Goal: Information Seeking & Learning: Find contact information

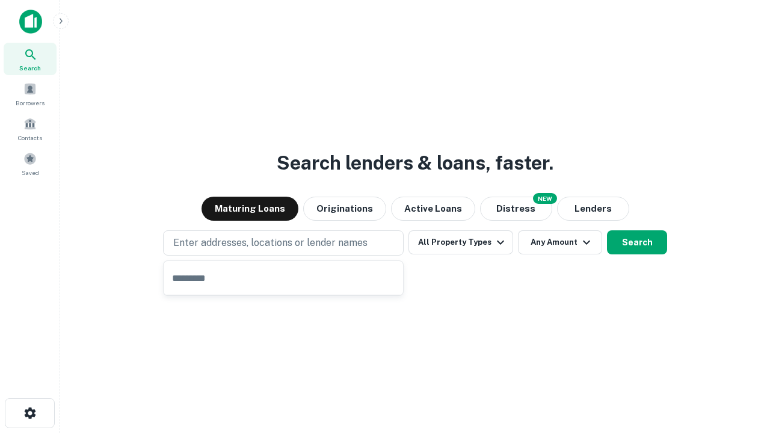
type input "**********"
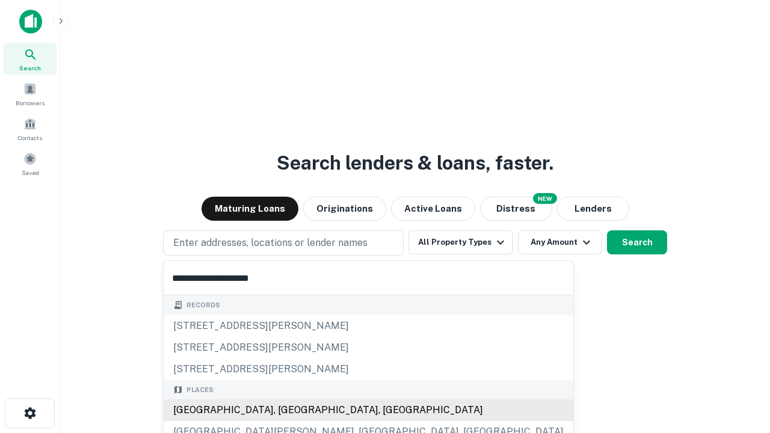
click at [288, 411] on div "Santa Monica, CA, USA" at bounding box center [369, 411] width 410 height 22
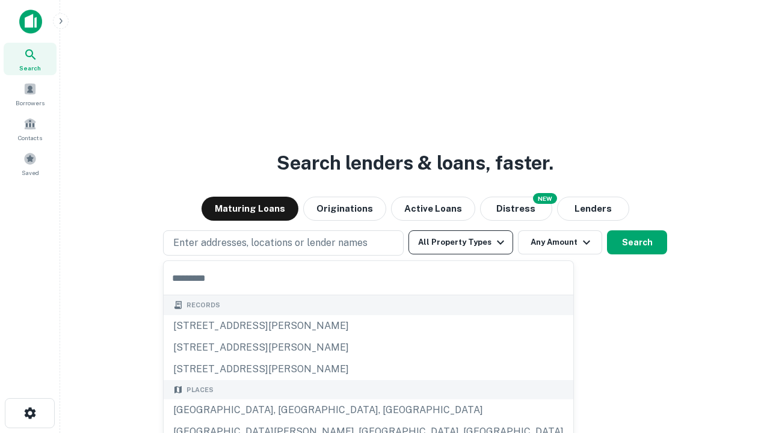
click at [461, 243] on button "All Property Types" at bounding box center [461, 243] width 105 height 24
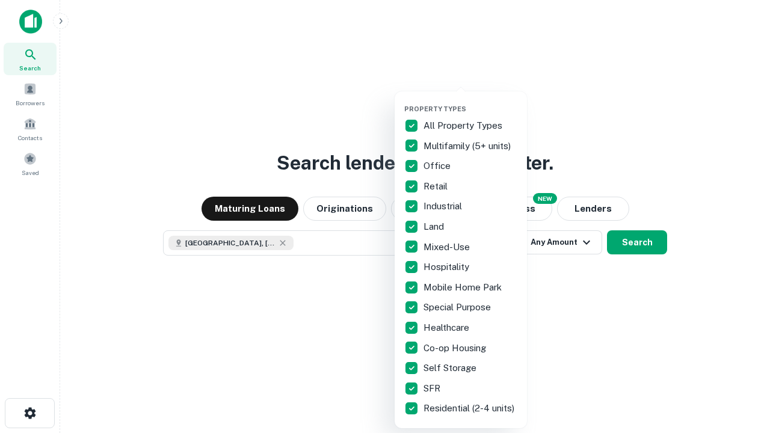
click at [471, 101] on button "button" at bounding box center [470, 101] width 132 height 1
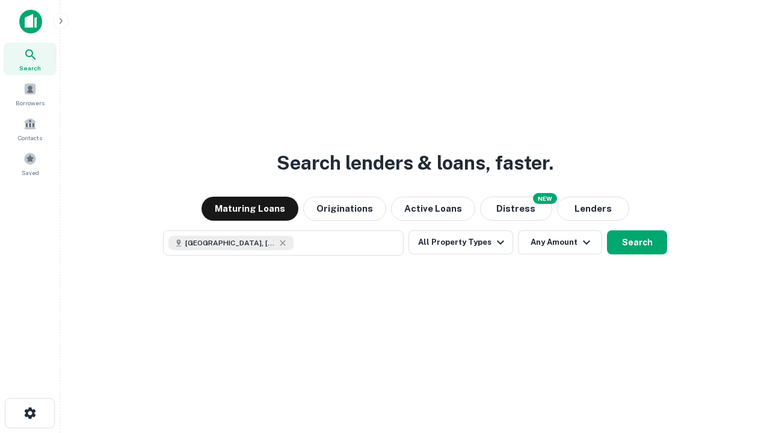
scroll to position [19, 0]
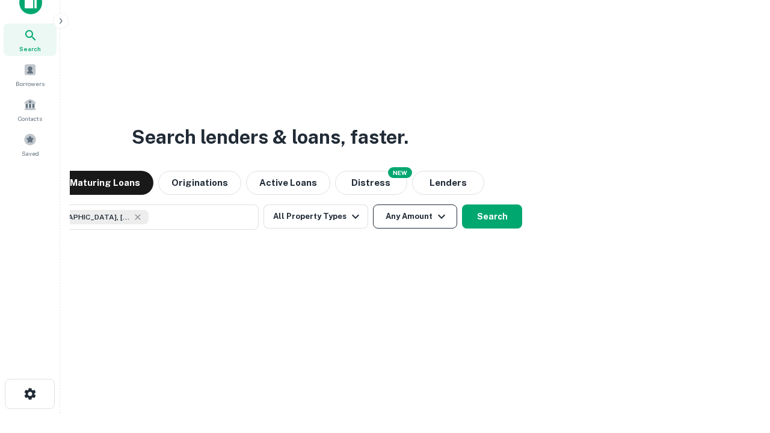
click at [373, 205] on button "Any Amount" at bounding box center [415, 217] width 84 height 24
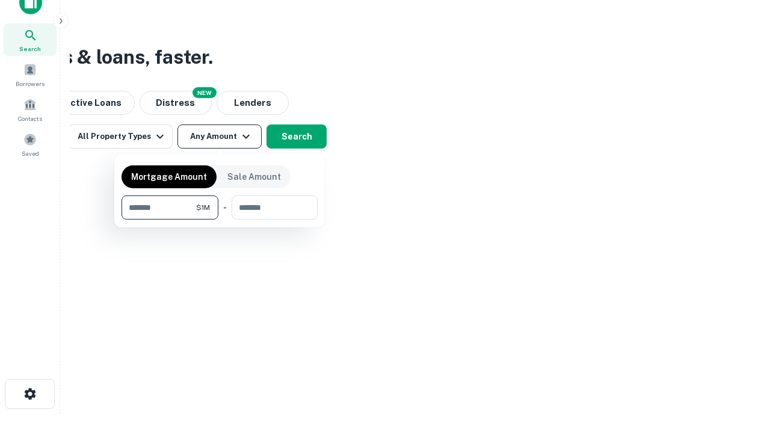
type input "*******"
click at [220, 220] on button "button" at bounding box center [220, 220] width 196 height 1
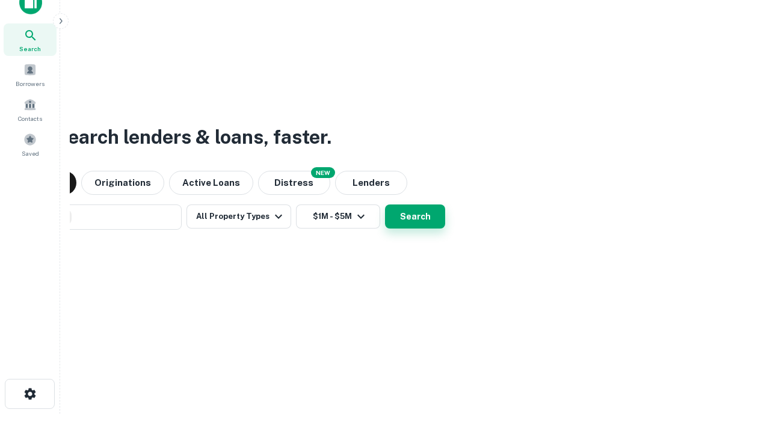
click at [385, 205] on button "Search" at bounding box center [415, 217] width 60 height 24
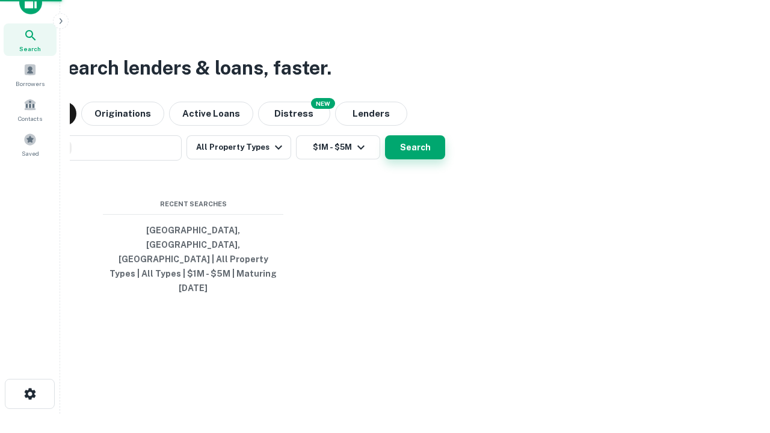
scroll to position [32, 341]
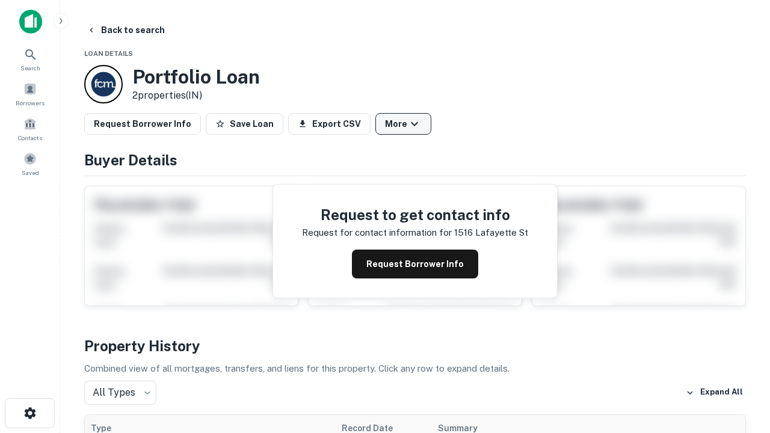
click at [403, 124] on button "More" at bounding box center [404, 124] width 56 height 22
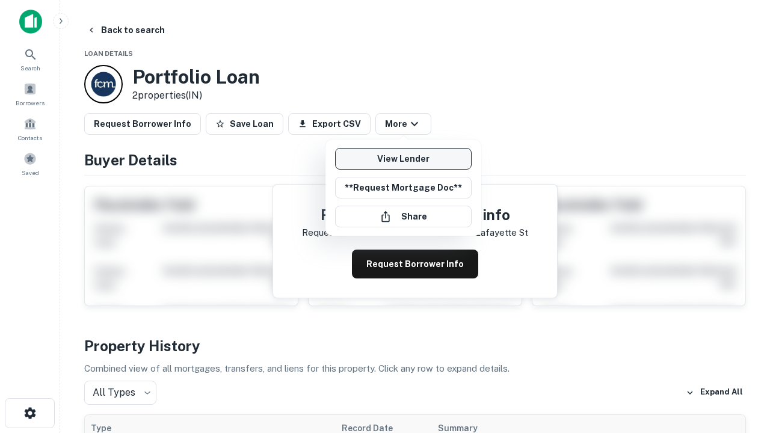
click at [403, 159] on link "View Lender" at bounding box center [403, 159] width 137 height 22
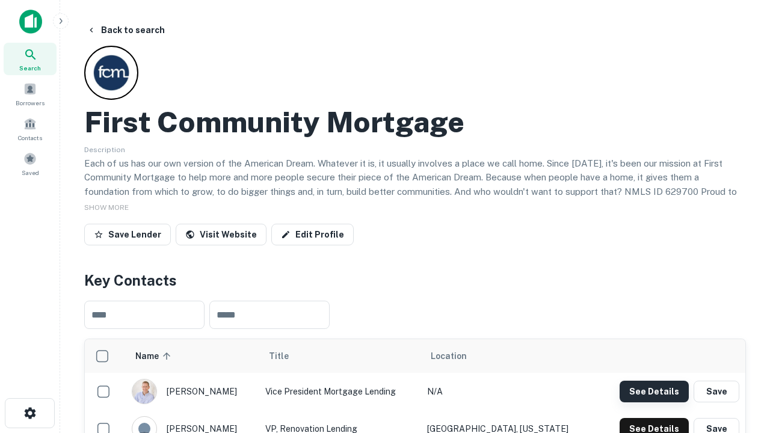
click at [654, 391] on button "See Details" at bounding box center [654, 392] width 69 height 22
click at [29, 414] on icon "button" at bounding box center [30, 413] width 14 height 14
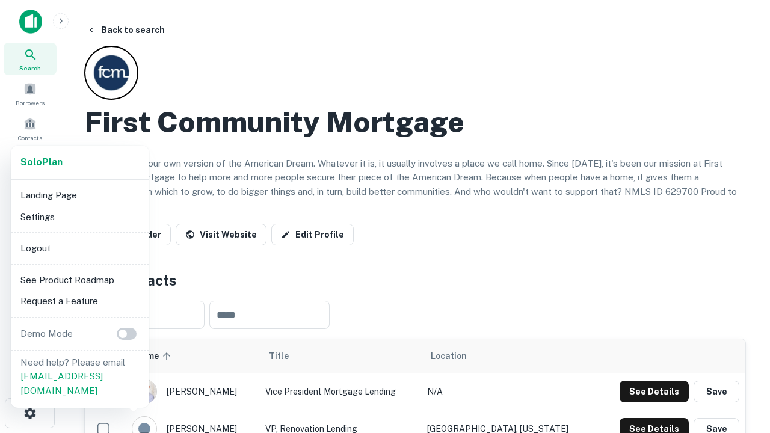
click at [79, 248] on li "Logout" at bounding box center [80, 249] width 129 height 22
